Goal: Information Seeking & Learning: Learn about a topic

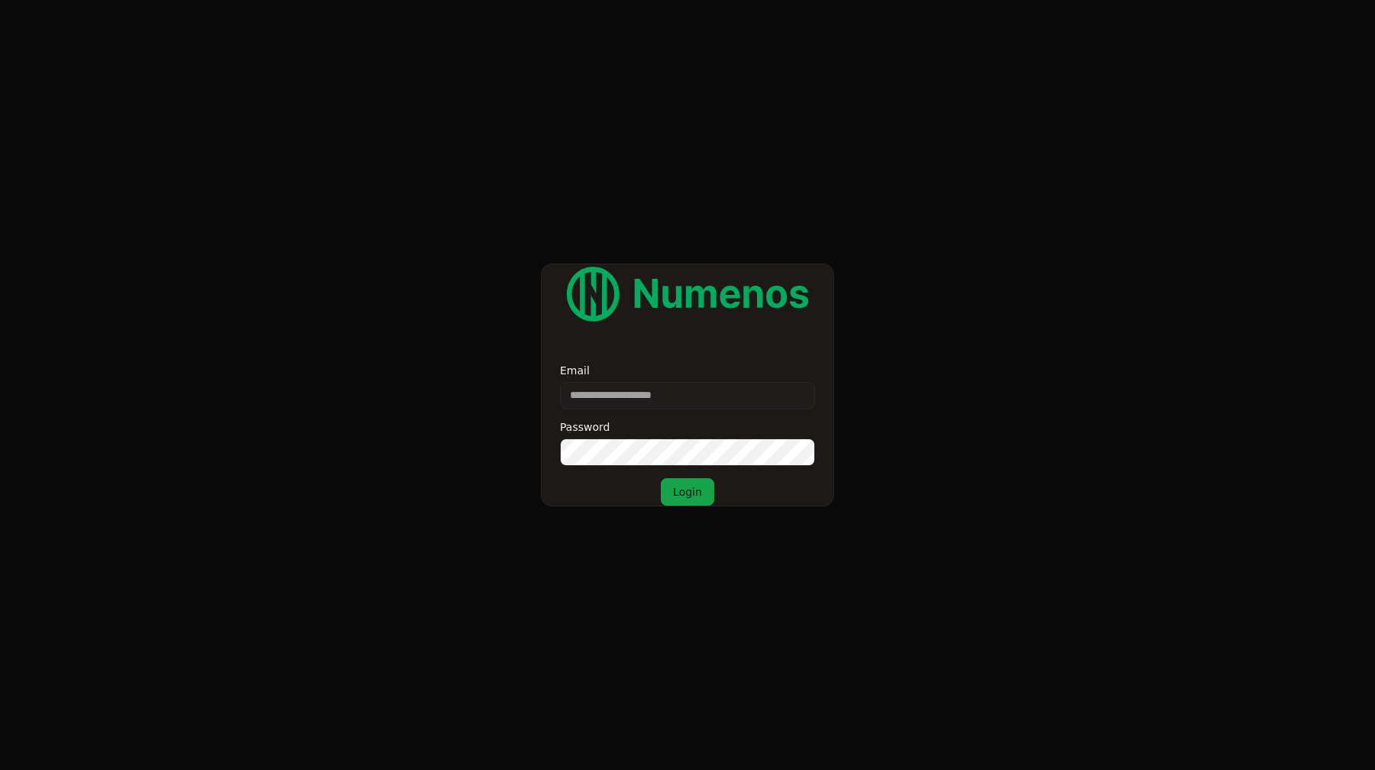
type input "**********"
click at [661, 478] on button "Login" at bounding box center [687, 491] width 53 height 27
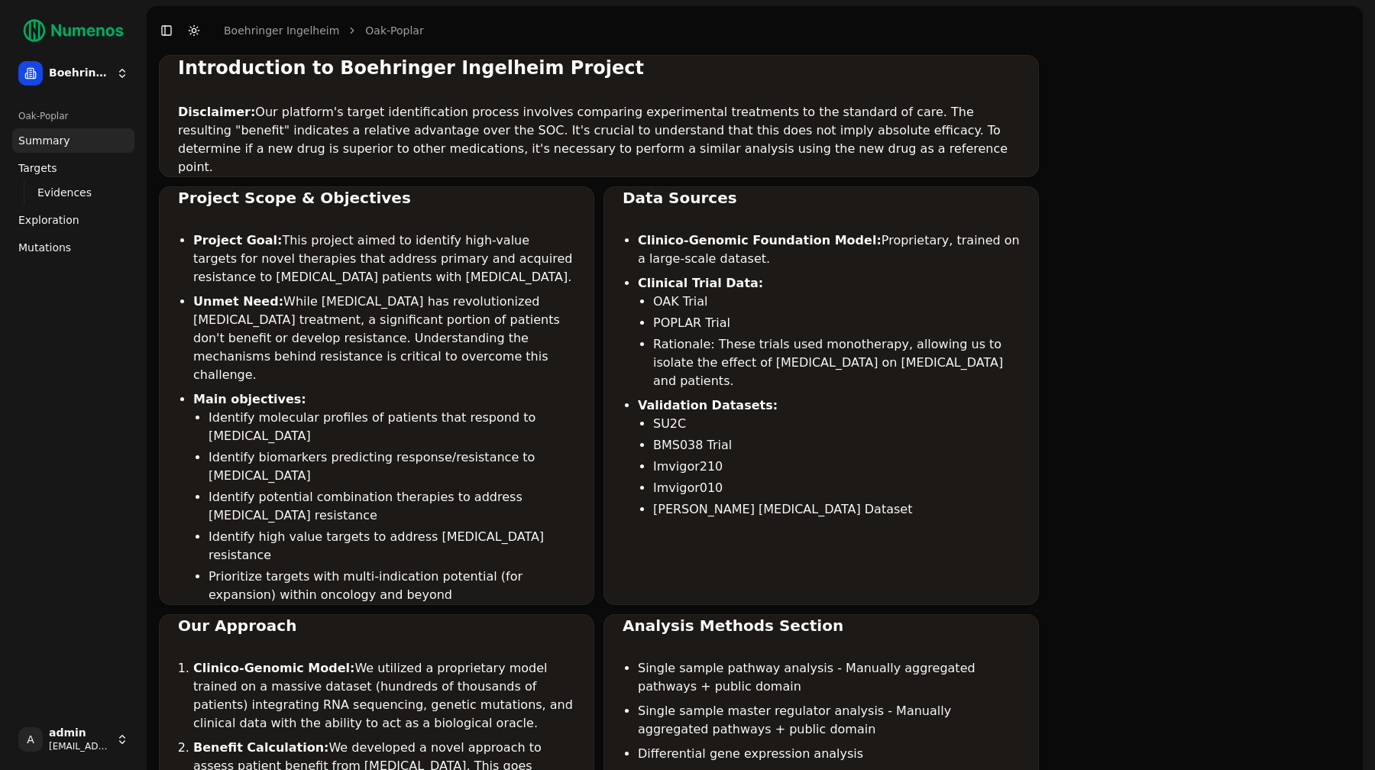
click at [62, 244] on span "Mutations" at bounding box center [44, 247] width 53 height 15
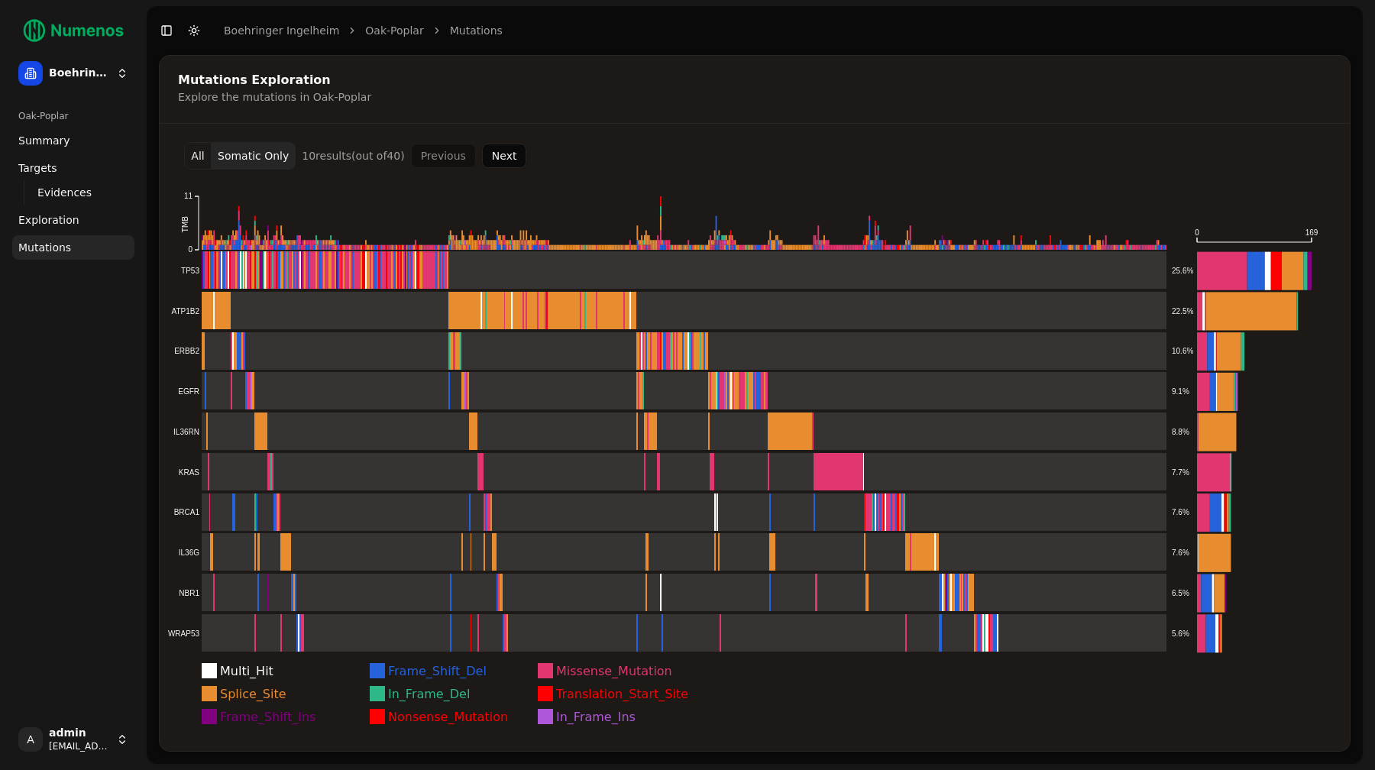
click at [118, 365] on div "Oak-Poplar Summary Targets Evidences Exploration Mutations" at bounding box center [73, 406] width 134 height 617
click at [190, 160] on button "All" at bounding box center [197, 155] width 27 height 27
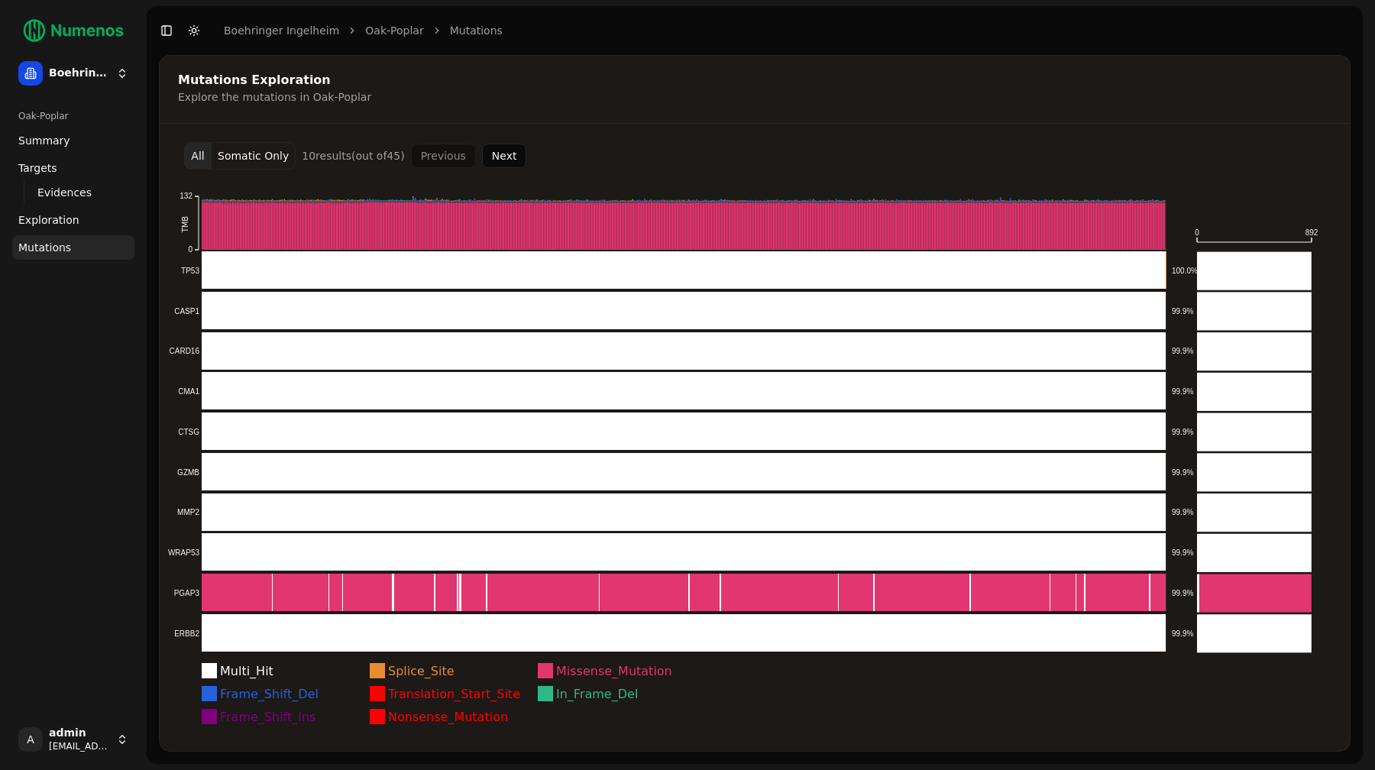
click at [46, 375] on div "Oak-Poplar Summary Targets Evidences Exploration Mutations" at bounding box center [73, 406] width 134 height 617
